Goal: Task Accomplishment & Management: Use online tool/utility

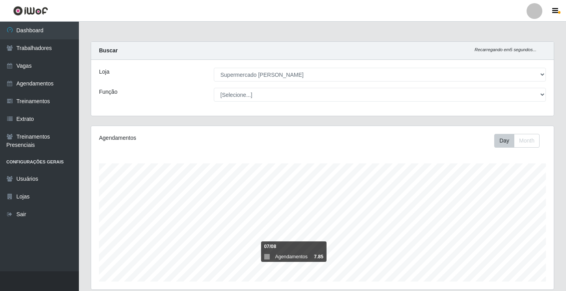
select select "72"
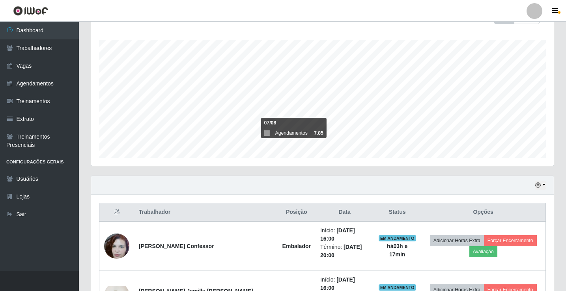
scroll to position [162, 0]
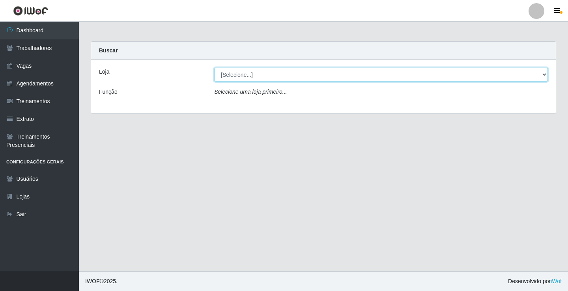
click at [241, 71] on select "[Selecione...] Supermercado VOLLET" at bounding box center [380, 75] width 333 height 14
select select "72"
click at [214, 68] on select "[Selecione...] Supermercado VOLLET" at bounding box center [380, 75] width 333 height 14
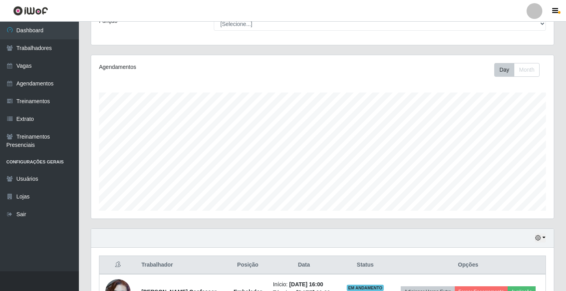
scroll to position [162, 0]
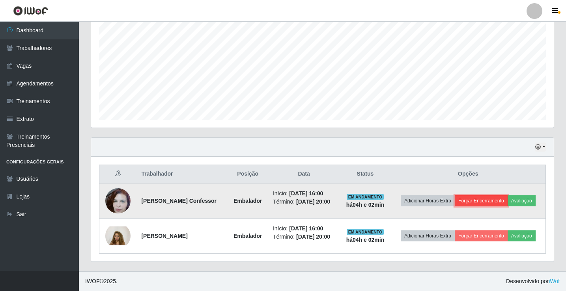
click at [486, 199] on button "Forçar Encerramento" at bounding box center [480, 201] width 53 height 11
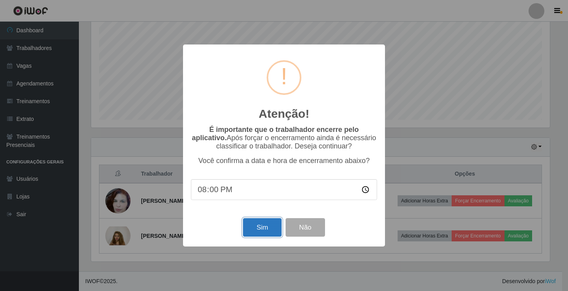
click at [261, 230] on button "Sim" at bounding box center [262, 227] width 38 height 19
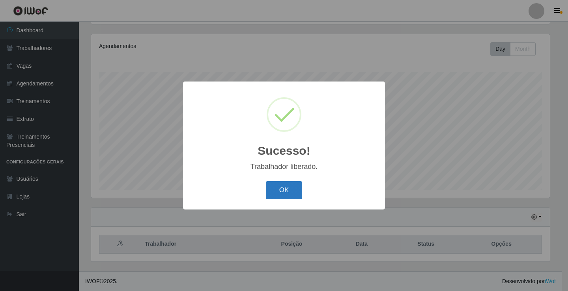
click at [270, 189] on button "OK" at bounding box center [284, 190] width 37 height 19
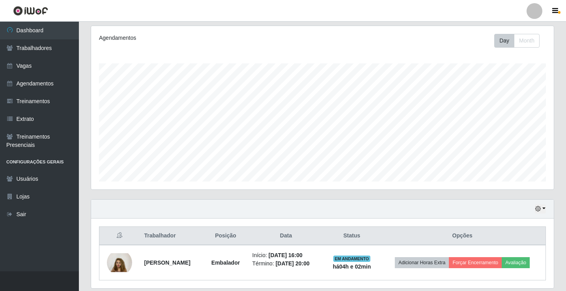
scroll to position [127, 0]
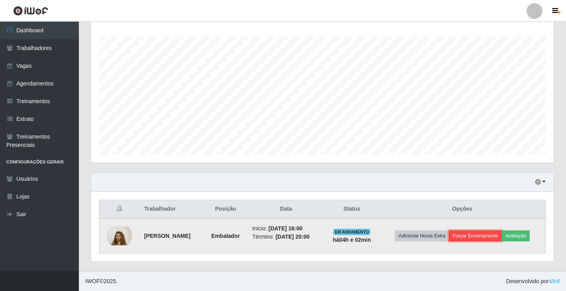
click at [488, 234] on button "Forçar Encerramento" at bounding box center [475, 236] width 53 height 11
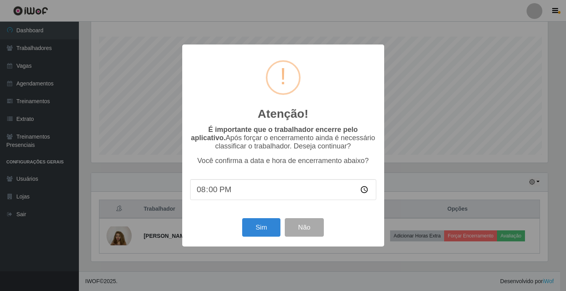
scroll to position [164, 458]
click at [268, 224] on button "Sim" at bounding box center [262, 227] width 38 height 19
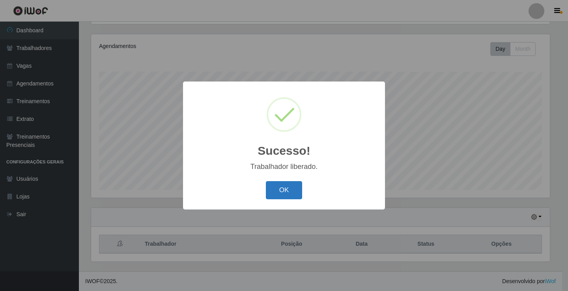
click at [282, 186] on button "OK" at bounding box center [284, 190] width 37 height 19
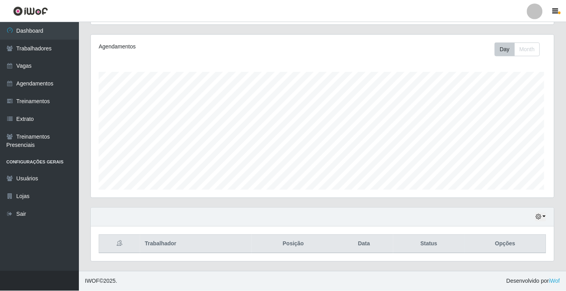
scroll to position [164, 462]
